Goal: Information Seeking & Learning: Learn about a topic

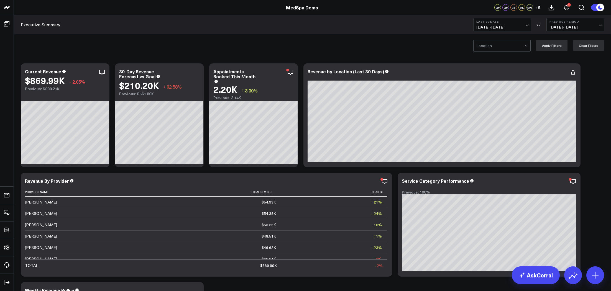
click at [500, 44] on div at bounding box center [500, 45] width 48 height 11
click at [172, 44] on div "Location Apply Filters Clear Filters" at bounding box center [312, 45] width 597 height 22
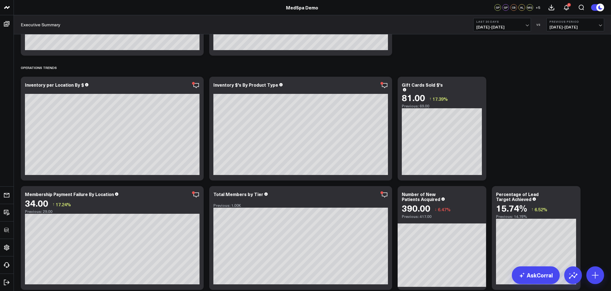
scroll to position [919, 0]
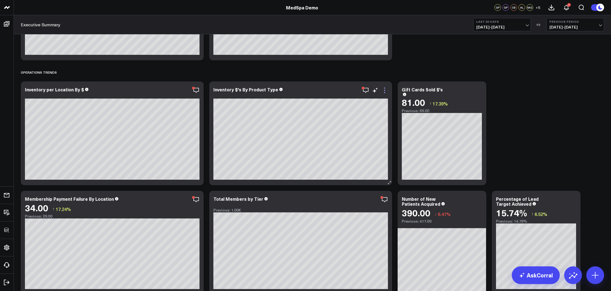
click at [386, 91] on icon at bounding box center [384, 90] width 7 height 7
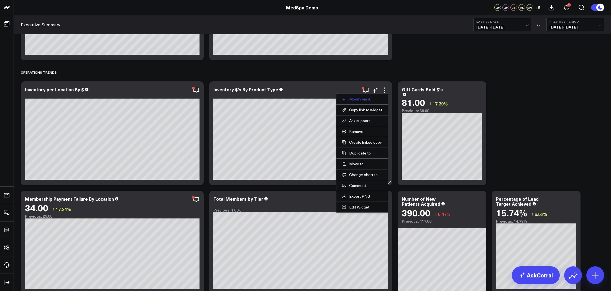
click at [370, 97] on button "Modify via AI" at bounding box center [362, 99] width 40 height 5
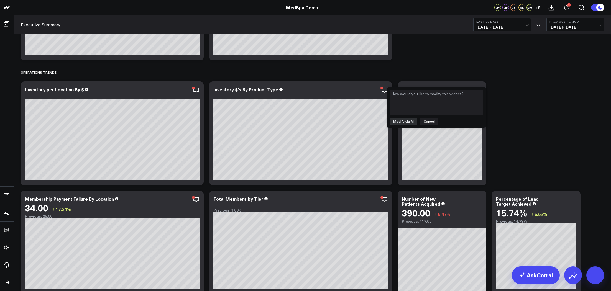
click at [413, 103] on textarea at bounding box center [436, 102] width 94 height 25
click at [431, 120] on button "Cancel" at bounding box center [429, 121] width 18 height 7
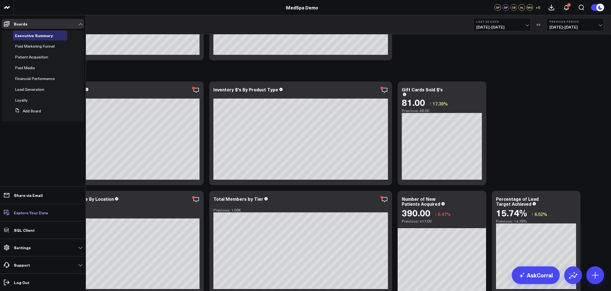
click at [29, 213] on p "Explore Your Data" at bounding box center [31, 212] width 34 height 4
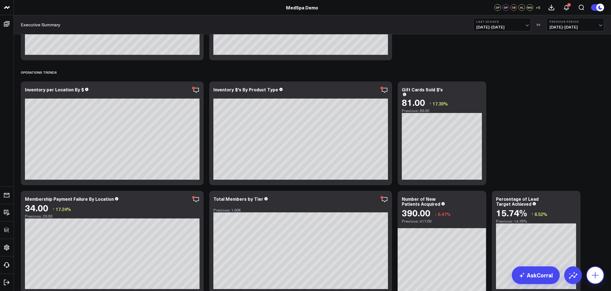
click at [548, 274] on icon at bounding box center [595, 275] width 7 height 7
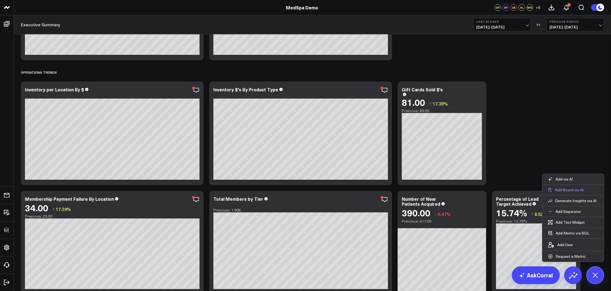
click at [548, 192] on p "Add Board via AI" at bounding box center [569, 189] width 29 height 5
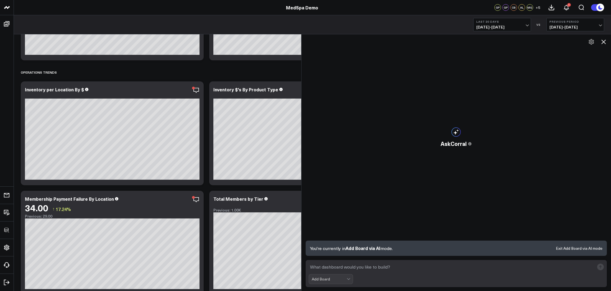
click at [451, 262] on textarea at bounding box center [452, 267] width 286 height 10
click at [446, 265] on textarea at bounding box center [452, 267] width 286 height 10
click at [548, 42] on icon at bounding box center [603, 41] width 7 height 7
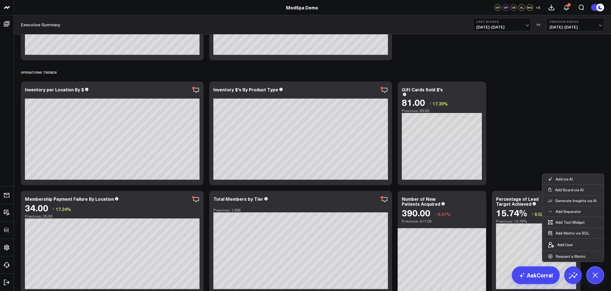
click at [548, 271] on icon at bounding box center [595, 275] width 12 height 12
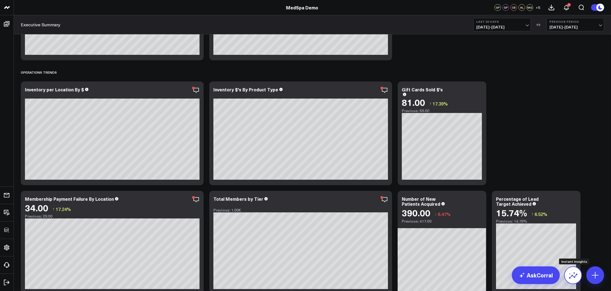
click at [548, 275] on icon at bounding box center [572, 275] width 9 height 9
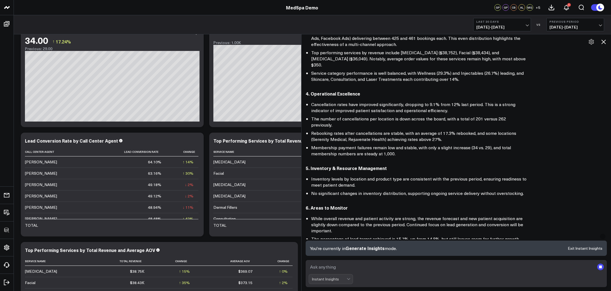
scroll to position [158, 0]
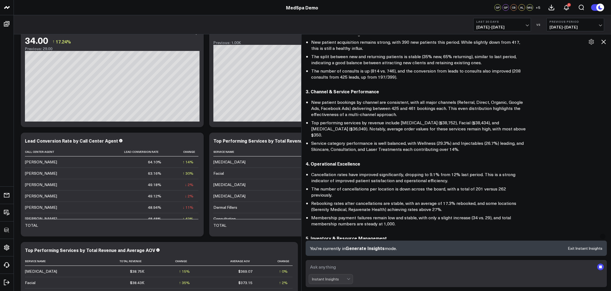
click at [548, 42] on icon at bounding box center [603, 41] width 7 height 7
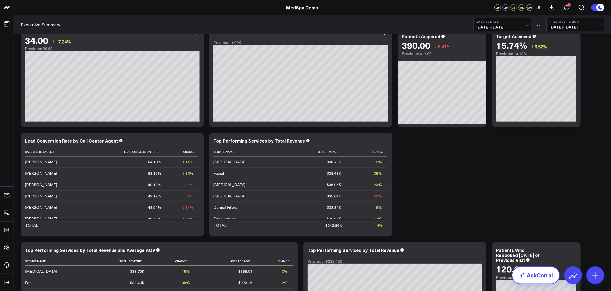
click at [538, 275] on link "AskCorral" at bounding box center [536, 275] width 48 height 18
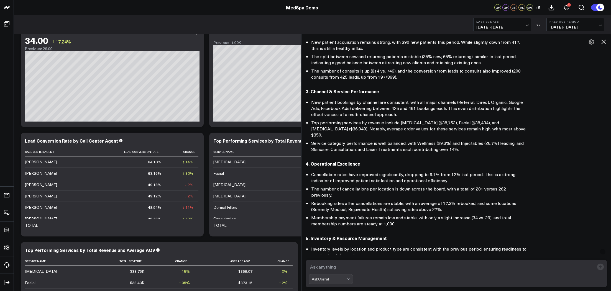
scroll to position [301, 0]
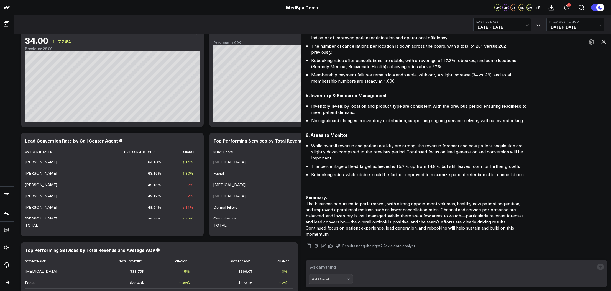
click at [380, 266] on textarea at bounding box center [452, 267] width 286 height 10
click at [366, 267] on textarea "what are my top performing [PERSON_NAME] this month" at bounding box center [452, 267] width 286 height 10
type textarea "what are my top performing paid [PERSON_NAME] this month"
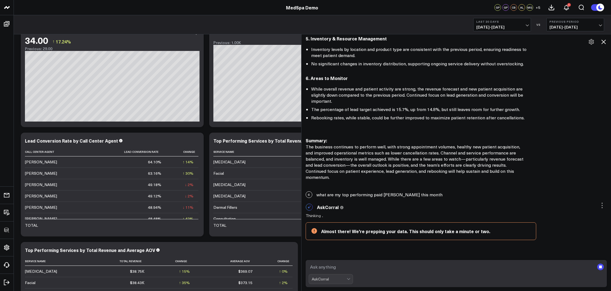
scroll to position [358, 0]
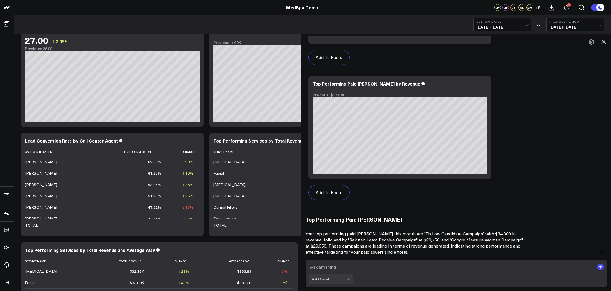
scroll to position [935, 0]
click at [548, 38] on icon at bounding box center [603, 41] width 7 height 7
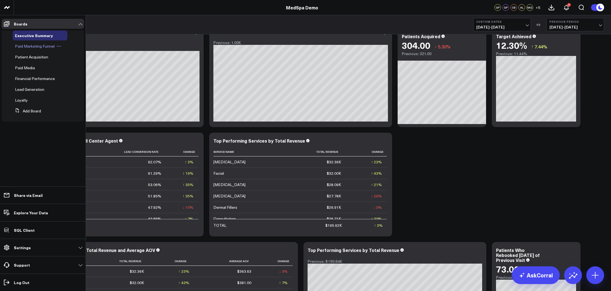
click at [24, 48] on span "Paid Marketing Funnel" at bounding box center [35, 45] width 40 height 5
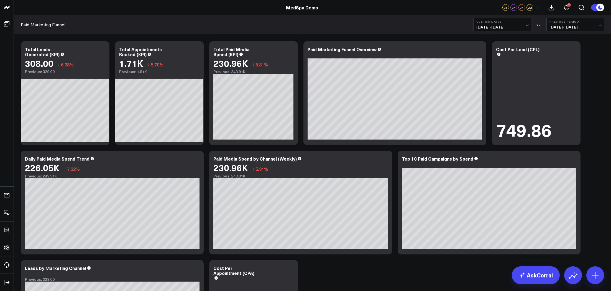
click at [302, 40] on div "Modify via AI Copy link to widget Ask support Remove Create linked copy Executi…" at bounding box center [312, 202] width 589 height 328
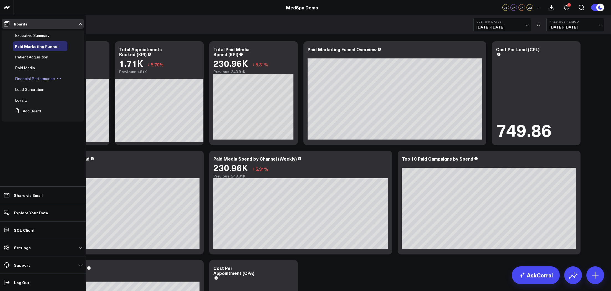
click at [28, 80] on span "Financial Performance" at bounding box center [35, 78] width 40 height 5
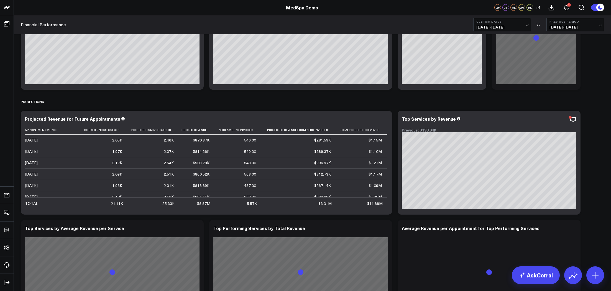
scroll to position [446, 0]
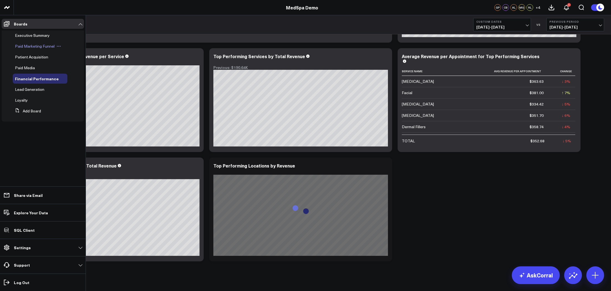
click at [29, 48] on span "Paid Marketing Funnel" at bounding box center [35, 45] width 40 height 5
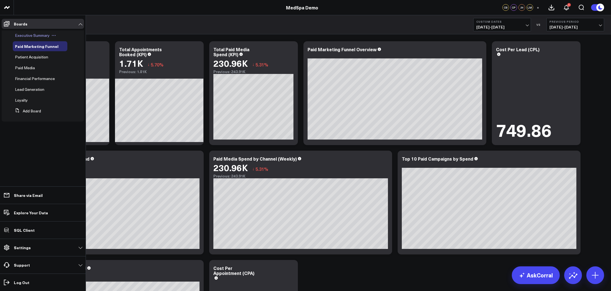
click at [18, 38] on div "Executive Summary" at bounding box center [40, 35] width 55 height 10
click at [31, 35] on span "Executive Summary" at bounding box center [32, 35] width 35 height 5
